Goal: Find specific page/section: Find specific page/section

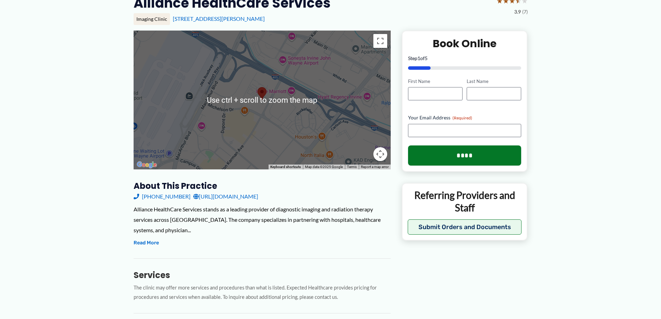
scroll to position [139, 0]
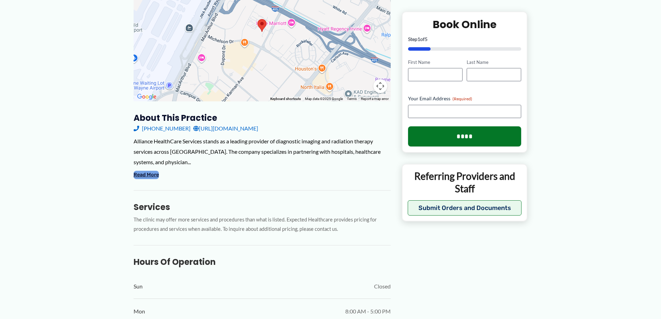
click at [138, 178] on button "Read More" at bounding box center [146, 175] width 25 height 8
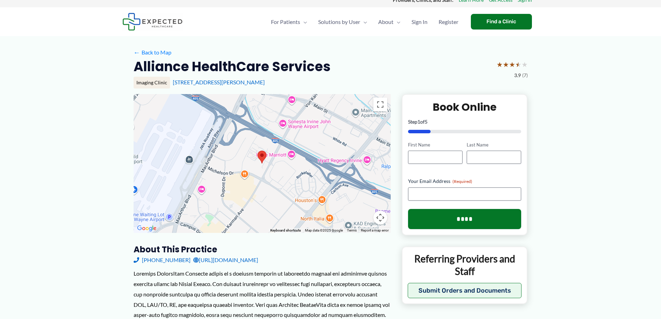
scroll to position [0, 0]
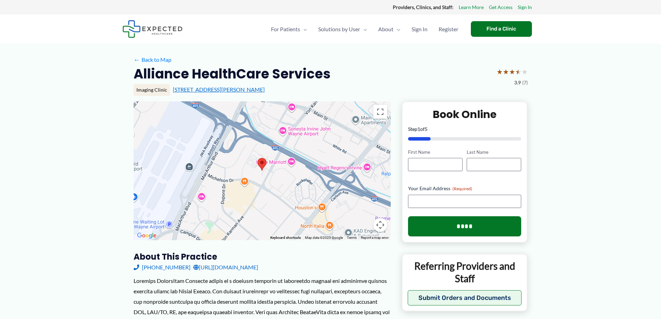
click at [195, 87] on link "[STREET_ADDRESS][PERSON_NAME]" at bounding box center [219, 89] width 92 height 7
click at [183, 71] on h2 "Alliance HealthCare Services" at bounding box center [232, 73] width 197 height 17
click at [135, 29] on img at bounding box center [152, 29] width 60 height 18
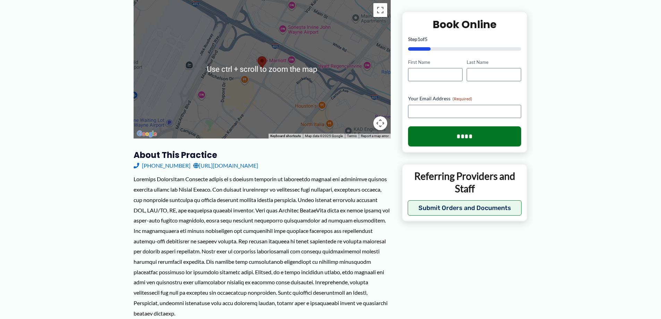
scroll to position [104, 0]
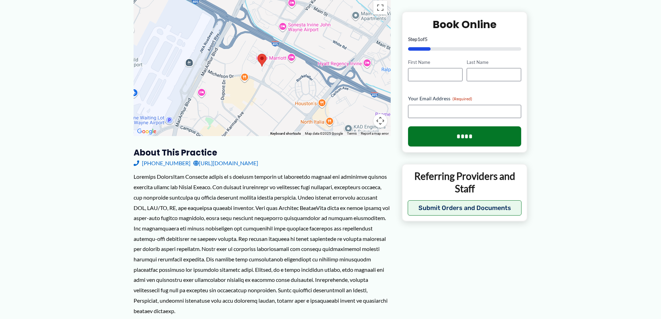
click at [242, 162] on link "[URL][DOMAIN_NAME]" at bounding box center [225, 163] width 65 height 10
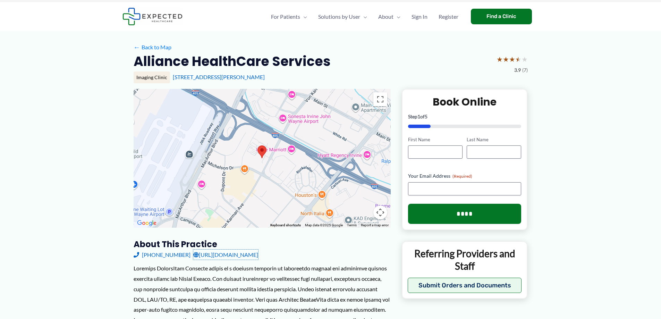
scroll to position [0, 0]
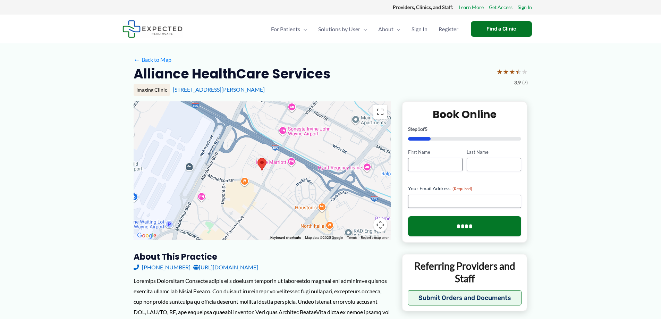
click at [252, 58] on div "← Back to Map" at bounding box center [331, 59] width 394 height 11
click at [154, 90] on div "Imaging Clinic" at bounding box center [152, 90] width 36 height 12
click at [181, 91] on link "[STREET_ADDRESS][PERSON_NAME]" at bounding box center [219, 89] width 92 height 7
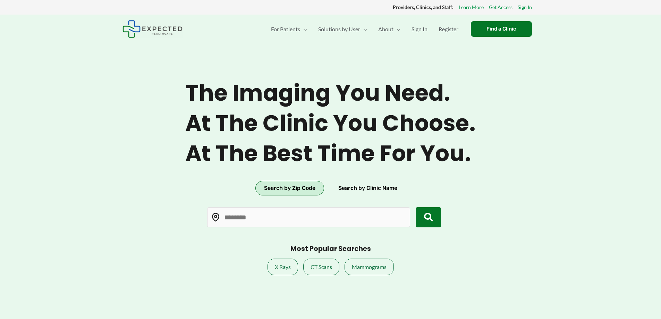
type input "*****"
click at [364, 188] on button "Search by Clinic Name" at bounding box center [367, 188] width 76 height 15
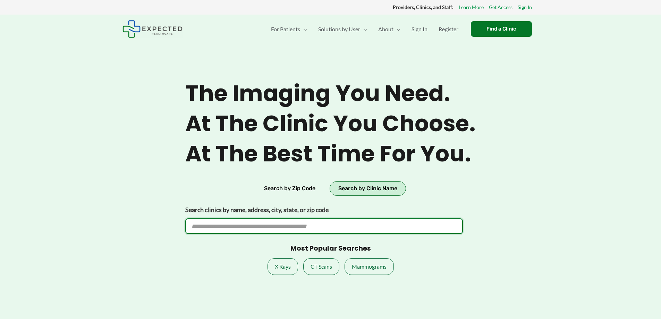
click at [285, 221] on input "Search clinics by name, address, city, state, or zip code" at bounding box center [323, 226] width 277 height 16
click at [318, 232] on input "Search clinics by name, address, city, state, or zip code" at bounding box center [323, 226] width 277 height 16
click at [318, 230] on input "Search clinics by name, address, city, state, or zip code" at bounding box center [323, 226] width 277 height 16
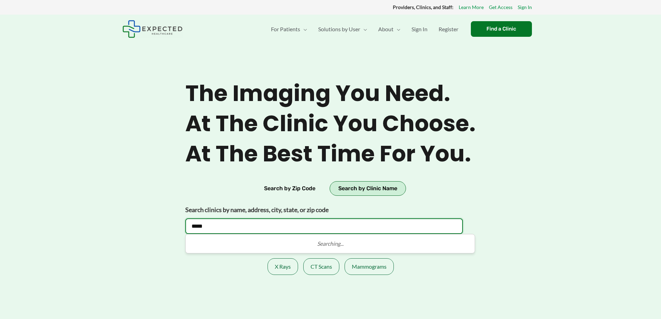
type input "*****"
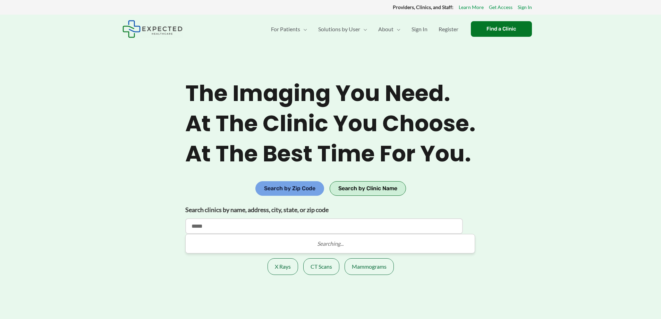
click at [293, 186] on button "Search by Zip Code" at bounding box center [289, 188] width 69 height 15
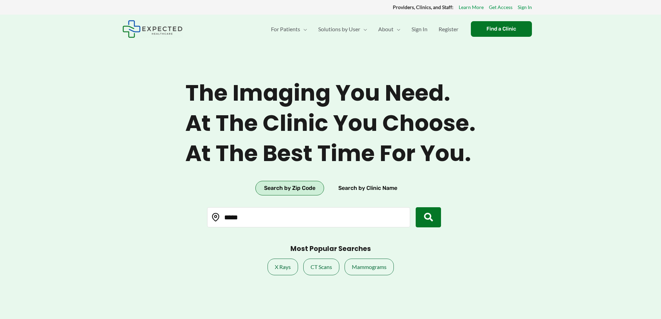
click at [311, 219] on input "*****" at bounding box center [308, 217] width 203 height 20
type input "*"
type input "*****"
click at [425, 220] on icon "submit" at bounding box center [428, 217] width 9 height 9
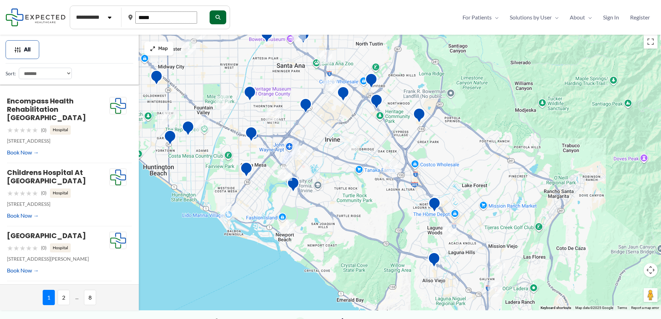
drag, startPoint x: 159, startPoint y: 19, endPoint x: 130, endPoint y: 16, distance: 28.6
click at [130, 16] on div "*****" at bounding box center [165, 18] width 74 height 18
type input "*"
type input "*****"
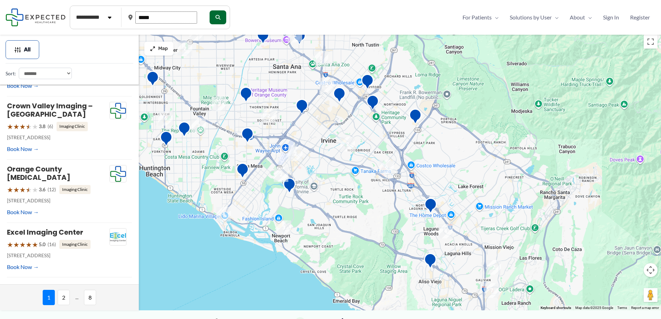
scroll to position [35, 0]
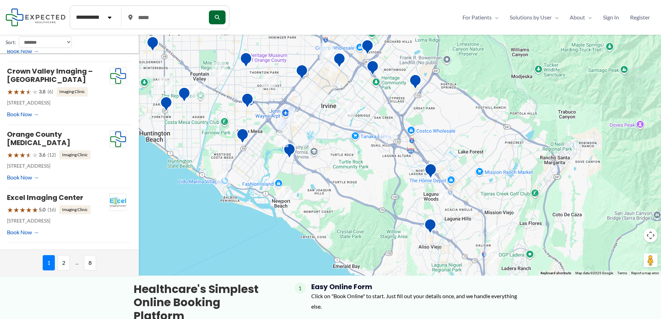
click at [65, 263] on span "2" at bounding box center [64, 262] width 12 height 15
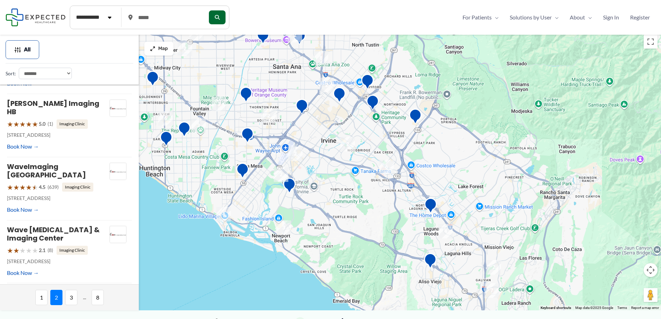
scroll to position [429, 0]
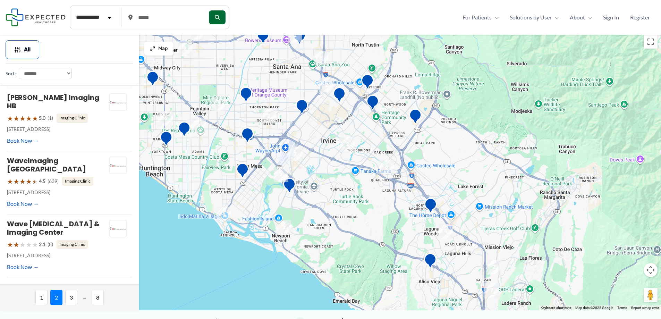
click at [69, 297] on span "3" at bounding box center [71, 297] width 12 height 15
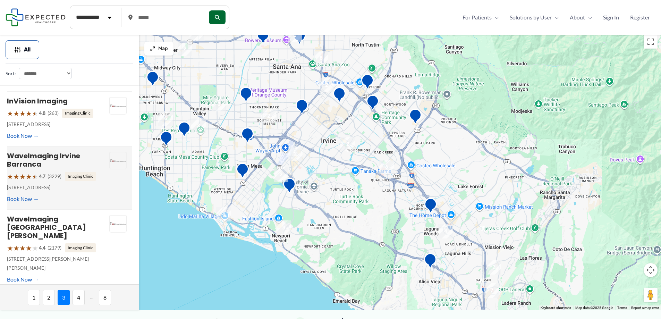
scroll to position [464, 0]
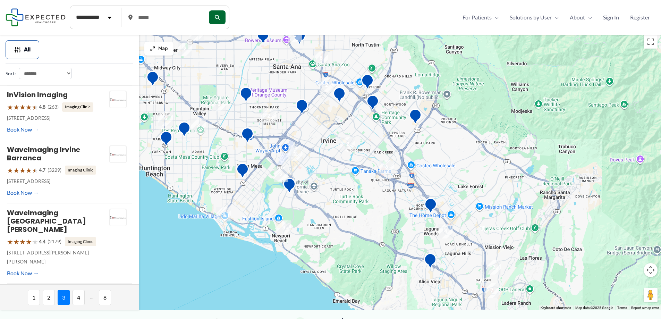
click at [78, 297] on span "4" at bounding box center [78, 297] width 12 height 15
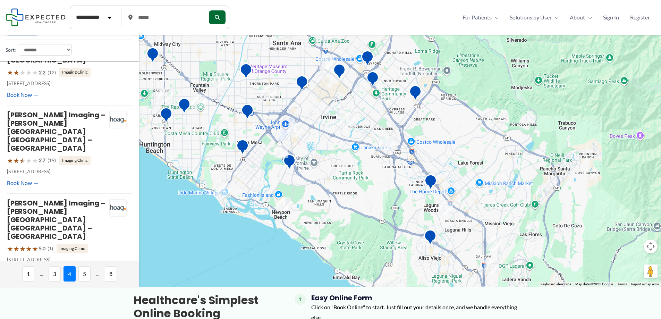
scroll to position [35, 0]
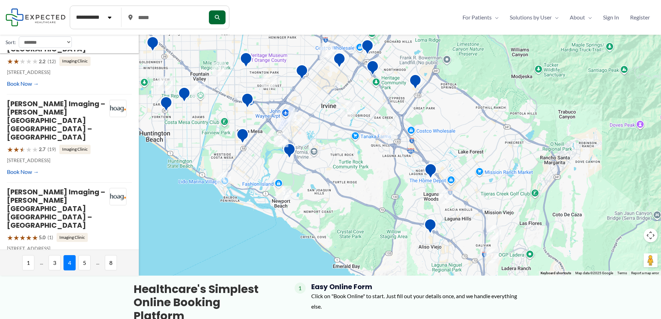
click at [85, 258] on span "5" at bounding box center [84, 262] width 12 height 15
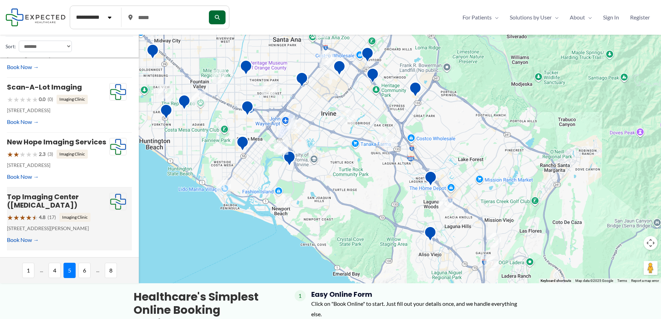
scroll to position [69, 0]
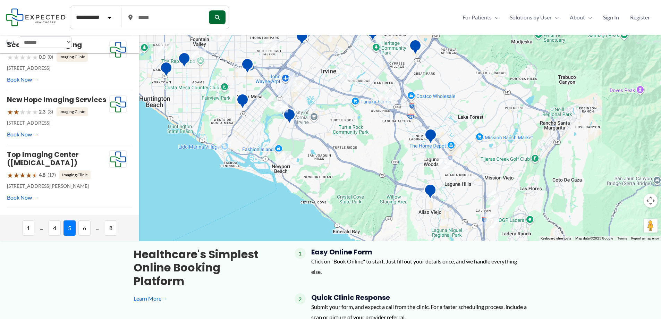
click at [88, 230] on span "6" at bounding box center [84, 227] width 12 height 15
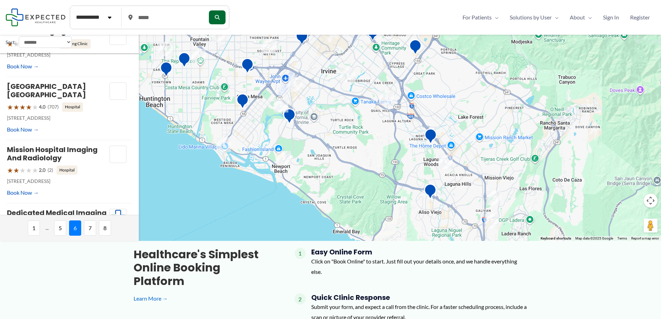
click at [88, 230] on span "7" at bounding box center [90, 227] width 12 height 15
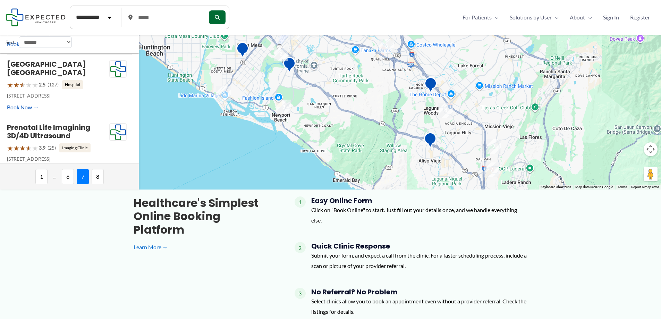
scroll to position [139, 0]
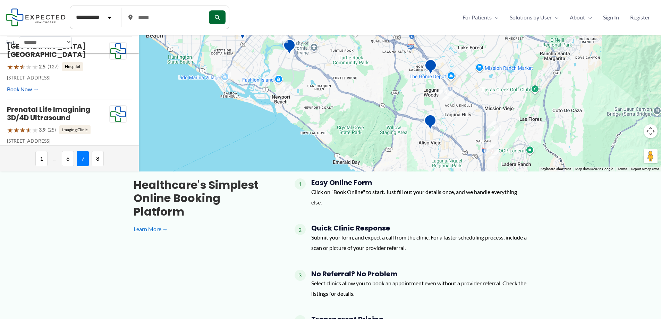
click at [94, 161] on span "8" at bounding box center [98, 158] width 12 height 15
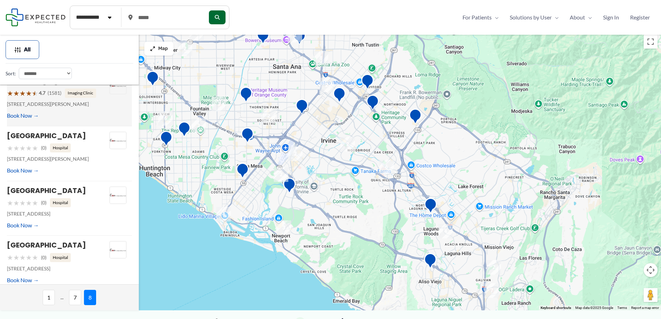
scroll to position [0, 0]
